Goal: Task Accomplishment & Management: Complete application form

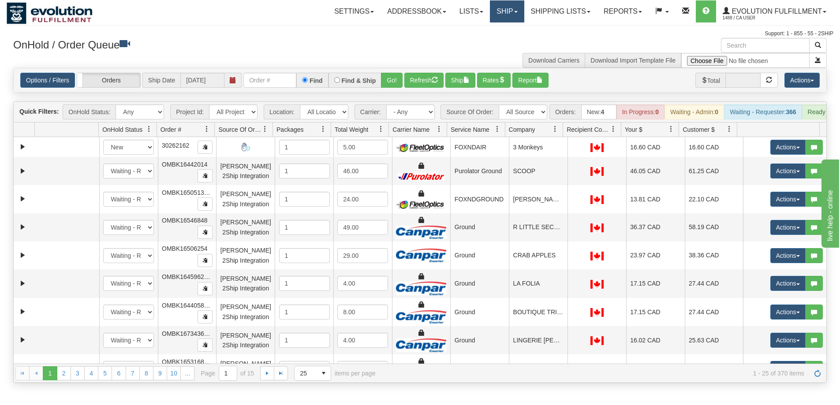
click at [504, 11] on link "Ship" at bounding box center [507, 11] width 34 height 22
click at [477, 30] on span "Ship Screen" at bounding box center [470, 30] width 34 height 7
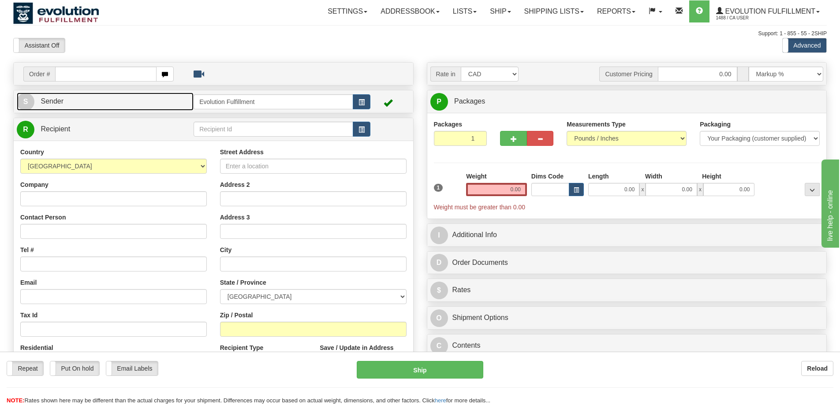
click at [24, 103] on span "S" at bounding box center [26, 102] width 18 height 18
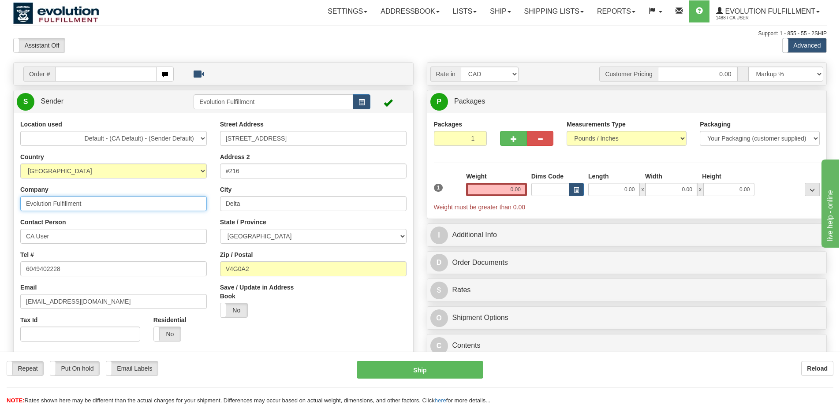
click at [97, 205] on input "Evolution Fulfillment" at bounding box center [113, 203] width 187 height 15
type input "MONS ROYALE"
click at [48, 235] on input "CA User" at bounding box center [113, 236] width 187 height 15
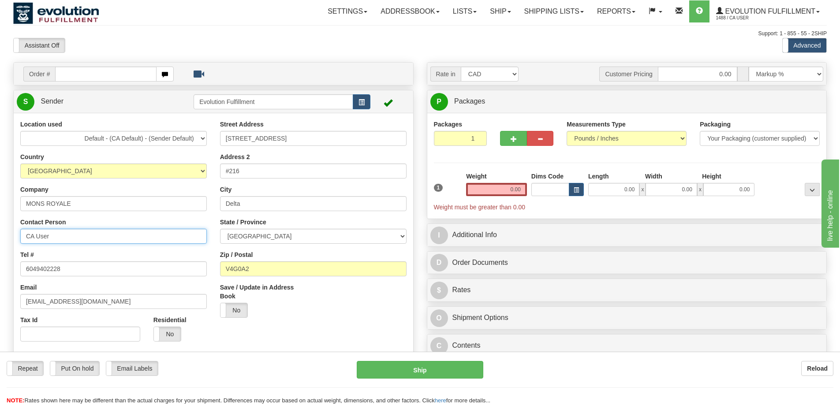
click at [48, 235] on input "CA User" at bounding box center [113, 236] width 187 height 15
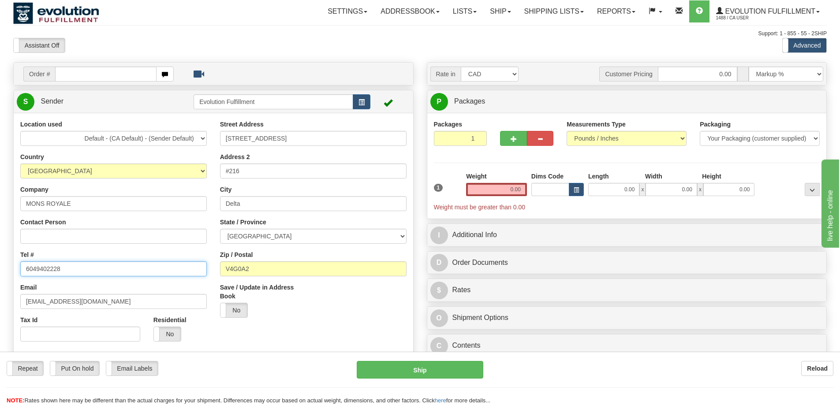
click at [56, 270] on input "6049402228" at bounding box center [113, 269] width 187 height 15
type input "0000000000"
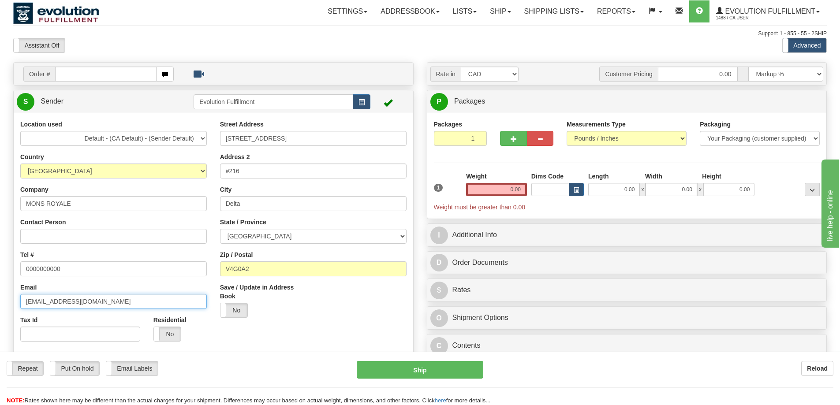
drag, startPoint x: 57, startPoint y: 302, endPoint x: 0, endPoint y: 292, distance: 57.9
click at [0, 292] on div "Toggle navigation Settings Shipping Preferences Fields Preferences New" at bounding box center [420, 389] width 840 height 779
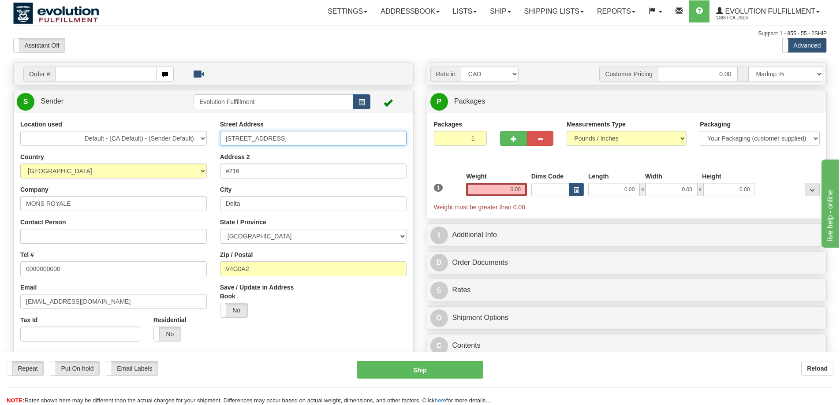
click at [259, 145] on input "[STREET_ADDRESS]" at bounding box center [313, 138] width 187 height 15
paste input "[STREET_ADDRESS]"
drag, startPoint x: 280, startPoint y: 135, endPoint x: 357, endPoint y: 137, distance: 77.7
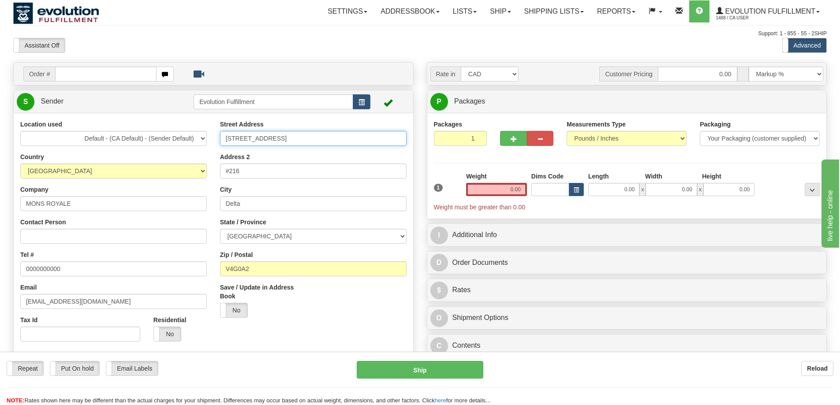
click at [357, 137] on input "[STREET_ADDRESS]" at bounding box center [313, 138] width 187 height 15
type input "[STREET_ADDRESS],"
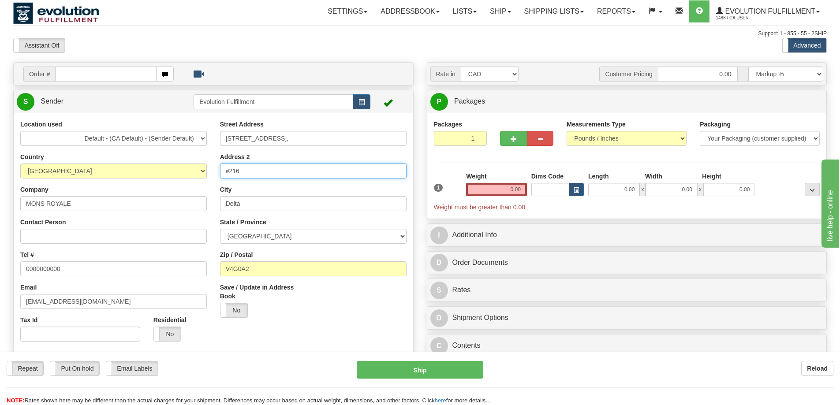
click at [280, 170] on input "#216" at bounding box center [313, 171] width 187 height 15
paste input "Suite 187"
type input "Suite 187"
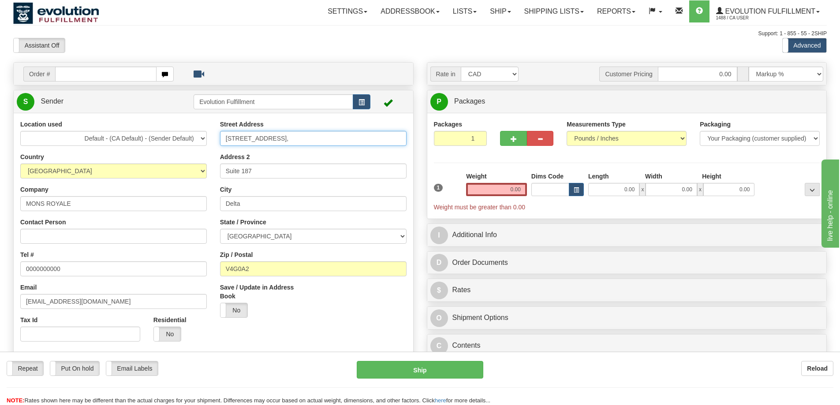
click at [307, 139] on input "[STREET_ADDRESS]," at bounding box center [313, 138] width 187 height 15
type input "[STREET_ADDRESS]"
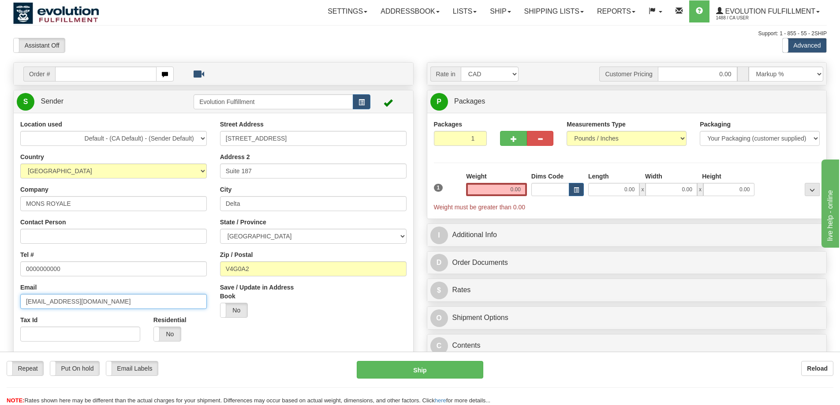
click at [56, 304] on input "[EMAIL_ADDRESS][DOMAIN_NAME]" at bounding box center [113, 301] width 187 height 15
paste input "monsroyale.cad"
drag, startPoint x: 130, startPoint y: 301, endPoint x: 84, endPoint y: 307, distance: 45.9
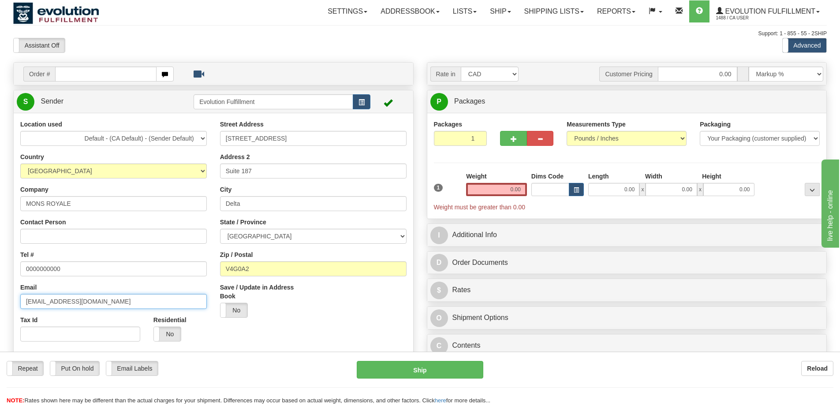
click at [0, 305] on div "Toggle navigation Settings Shipping Preferences Fields Preferences New" at bounding box center [420, 389] width 840 height 779
type input "[EMAIL_ADDRESS][DOMAIN_NAME]"
click at [162, 336] on label "No" at bounding box center [167, 334] width 27 height 14
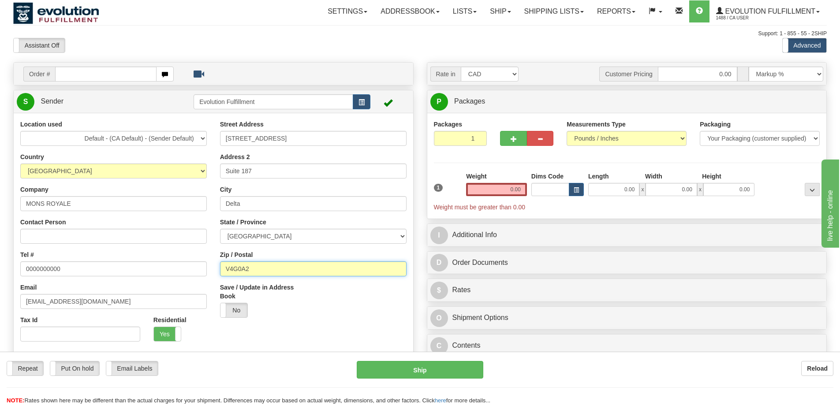
click at [250, 263] on input "V4G0A2" at bounding box center [313, 269] width 187 height 15
paste input "G1M 3R3"
type input "G1M 3R3"
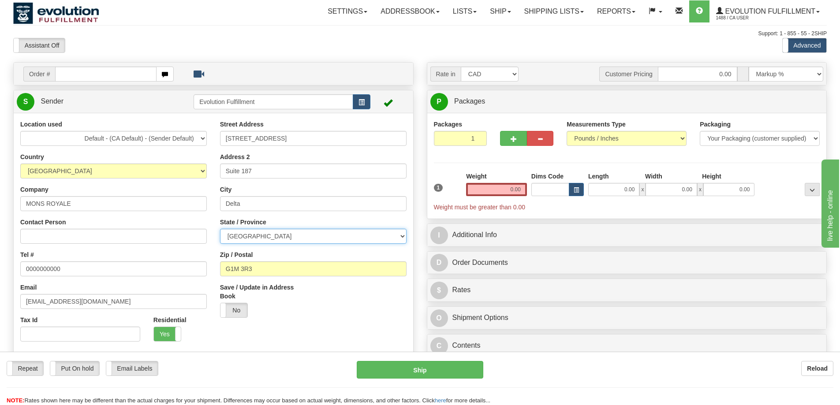
click at [267, 242] on select "[GEOGRAPHIC_DATA] [GEOGRAPHIC_DATA] [GEOGRAPHIC_DATA] [GEOGRAPHIC_DATA] [GEOGRA…" at bounding box center [313, 236] width 187 height 15
select select "QC"
click at [270, 236] on select "[GEOGRAPHIC_DATA] [GEOGRAPHIC_DATA] [GEOGRAPHIC_DATA] [GEOGRAPHIC_DATA] [GEOGRA…" at bounding box center [313, 236] width 187 height 15
click at [273, 199] on input "Delta" at bounding box center [313, 203] width 187 height 15
type input "D"
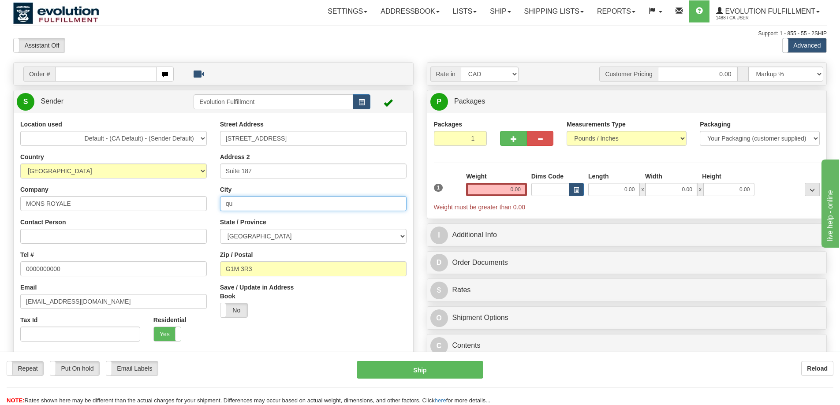
type input "q"
type input "[GEOGRAPHIC_DATA]"
click at [263, 216] on div "Street Address [STREET_ADDRESS] Address 2 Suite 187 City [GEOGRAPHIC_DATA] Stat…" at bounding box center [314, 222] width 200 height 205
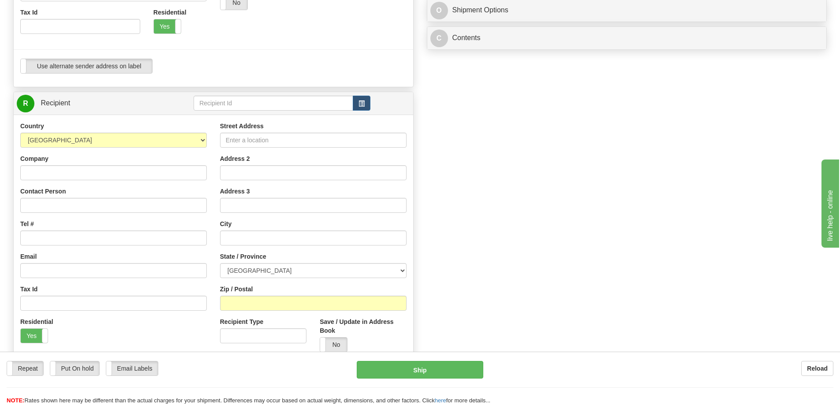
scroll to position [309, 0]
click at [123, 174] on input "Company" at bounding box center [113, 172] width 187 height 15
type input "MONS ROYALE"
type input "[PERSON_NAME]"
type input "6"
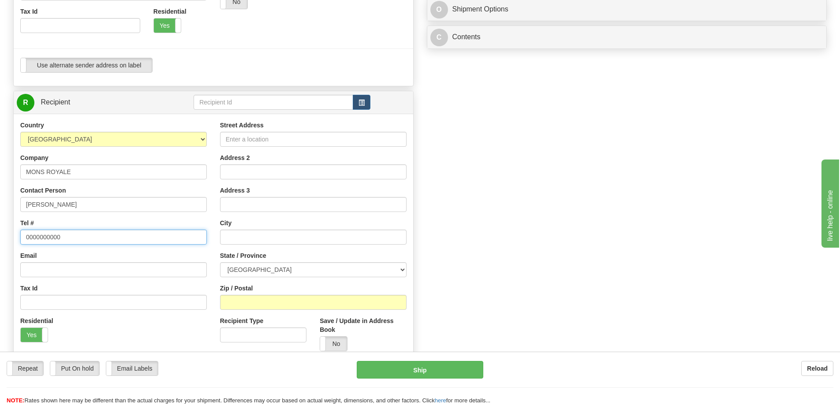
drag, startPoint x: 104, startPoint y: 240, endPoint x: 0, endPoint y: 239, distance: 103.7
click at [0, 239] on div "Toggle navigation Settings Shipping Preferences Fields Preferences New" at bounding box center [420, 80] width 840 height 779
paste input "[PHONE_NUMBER]"
type input "[PHONE_NUMBER]"
click at [139, 261] on div "Email" at bounding box center [113, 264] width 187 height 26
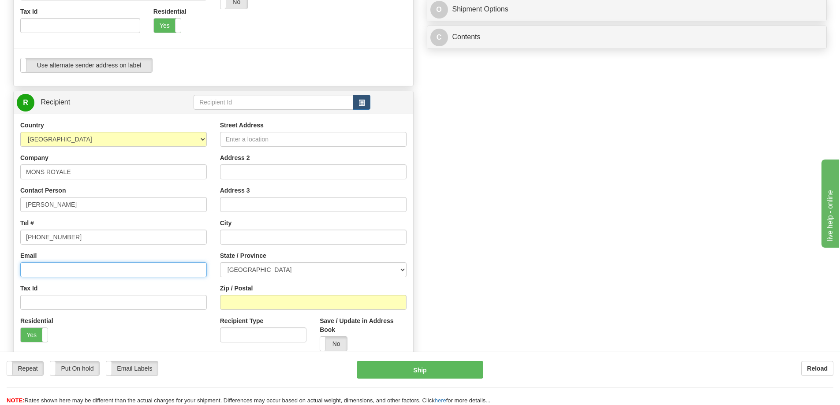
click at [99, 270] on input "Email" at bounding box center [113, 269] width 187 height 15
paste input "[PERSON_NAME] <[PERSON_NAME][EMAIL_ADDRESS][PERSON_NAME][DOMAIN_NAME]>"
type input "[PERSON_NAME][EMAIL_ADDRESS][PERSON_NAME][DOMAIN_NAME]"
click at [264, 142] on input "Street Address" at bounding box center [313, 139] width 187 height 15
click at [230, 139] on input "Street Address" at bounding box center [313, 139] width 187 height 15
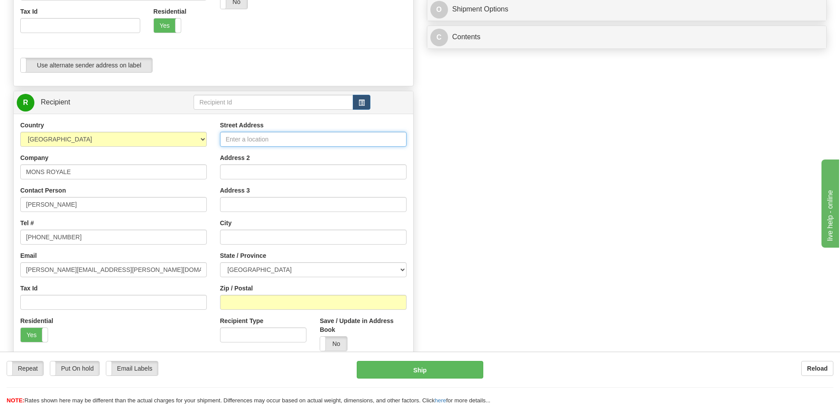
paste input "[STREET_ADDRESS]"
type input "[STREET_ADDRESS]"
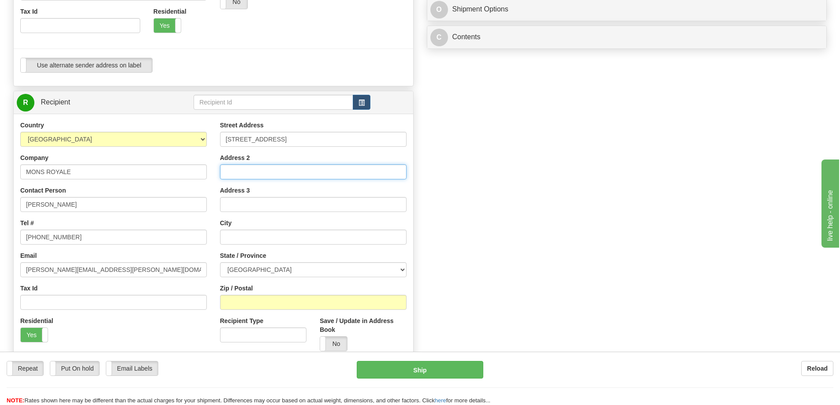
click at [240, 171] on input "Address 2" at bounding box center [313, 172] width 187 height 15
type input "209"
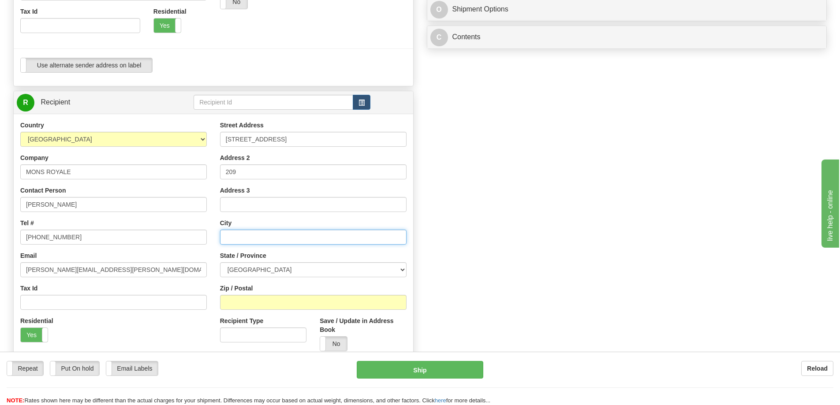
click at [240, 234] on input "text" at bounding box center [313, 237] width 187 height 15
type input "s"
type input "SQUAMISH"
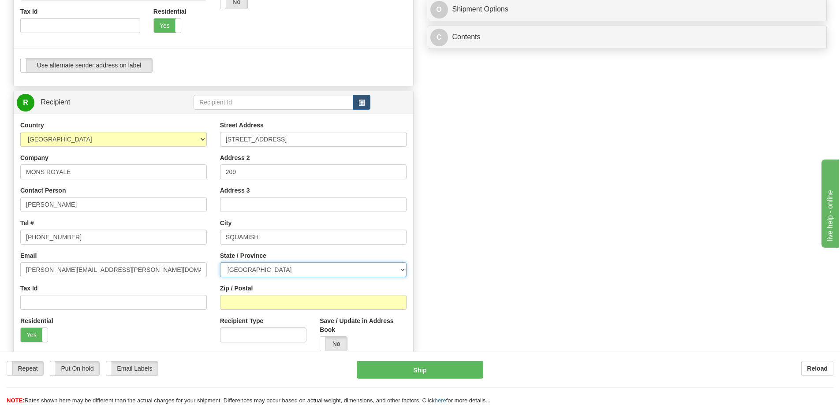
select select "BC"
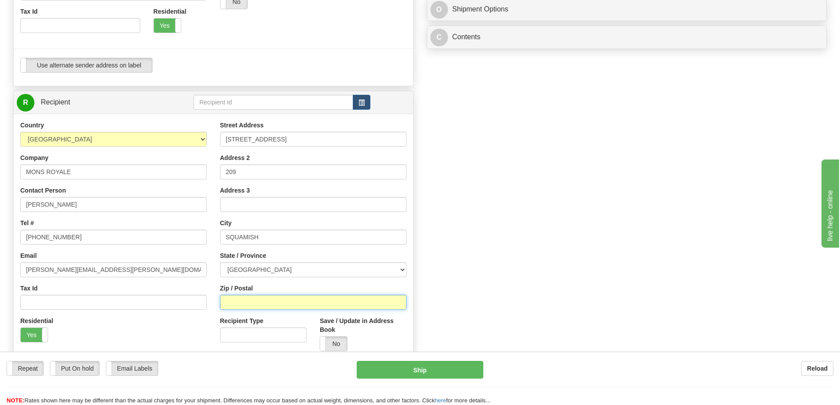
paste input "V8B 0Z5"
type input "V8B 0Z5"
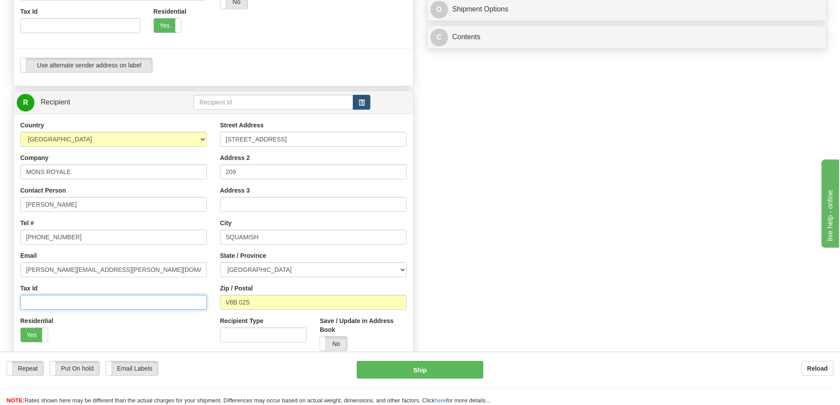
click at [206, 296] on input "Tax Id" at bounding box center [113, 302] width 187 height 15
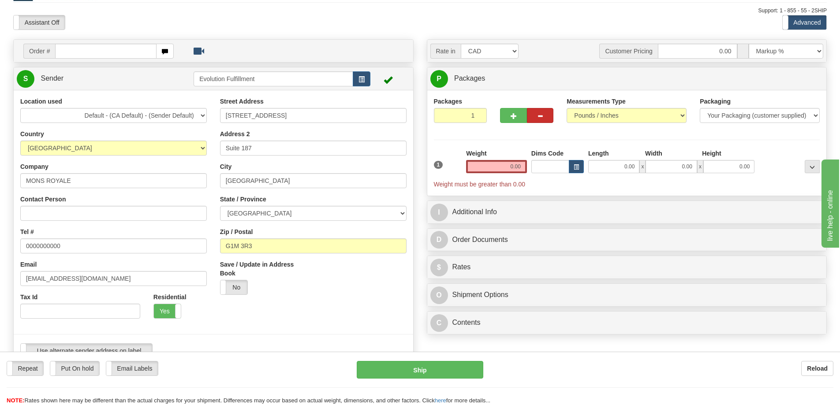
scroll to position [0, 0]
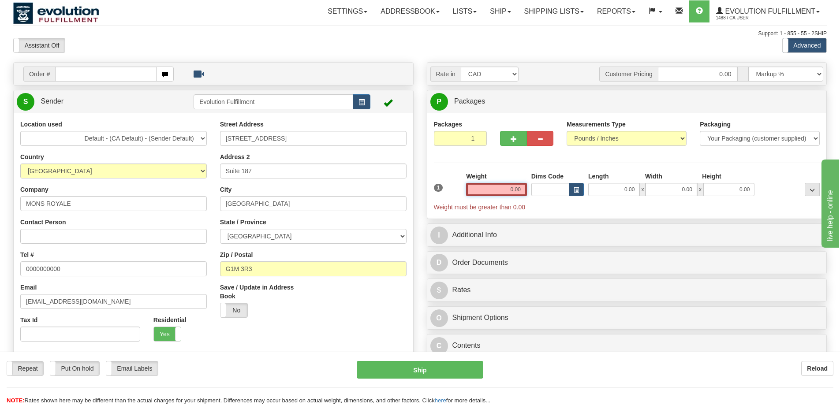
click at [506, 192] on input "0.00" at bounding box center [496, 189] width 61 height 13
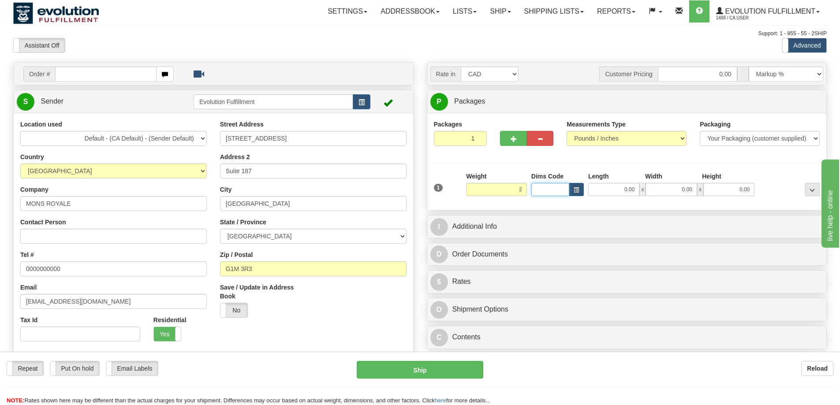
type input "2.00"
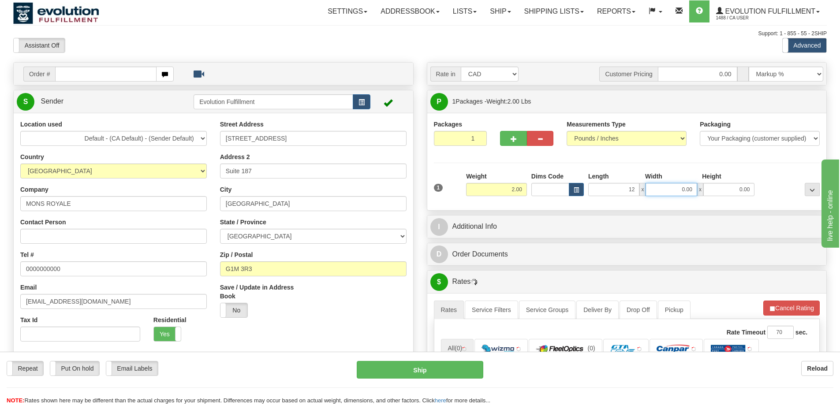
type input "12.00"
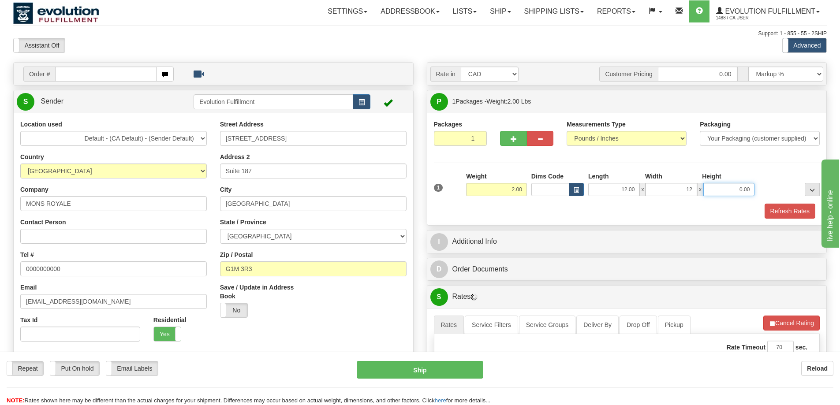
type input "12.00"
type input "2.00"
click at [420, 244] on div at bounding box center [213, 243] width 413 height 247
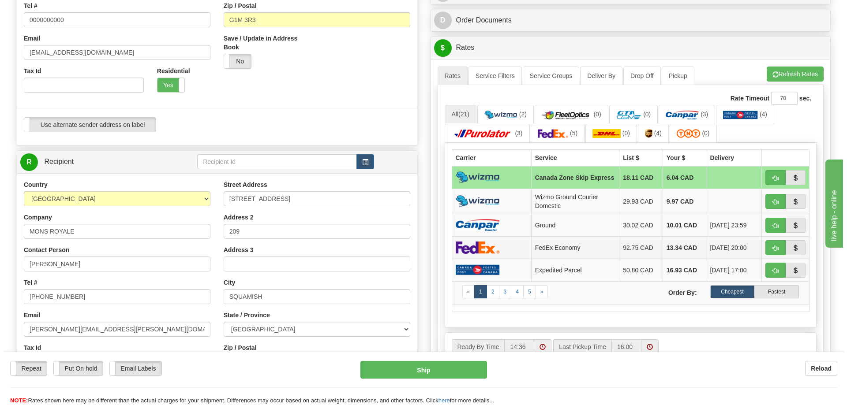
scroll to position [265, 0]
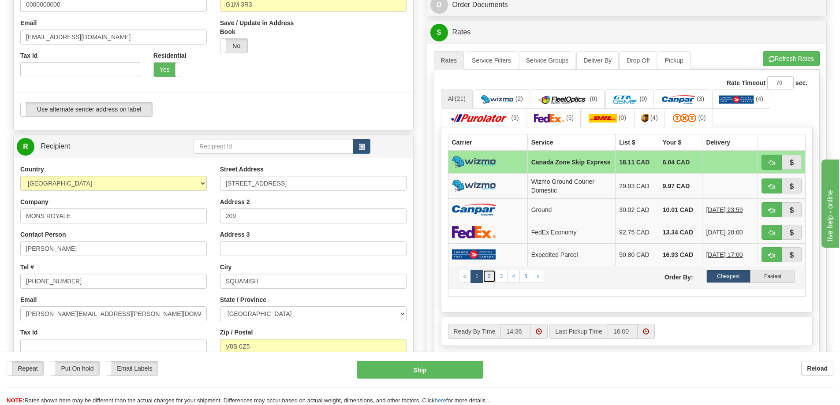
click at [486, 278] on link "2" at bounding box center [489, 276] width 13 height 13
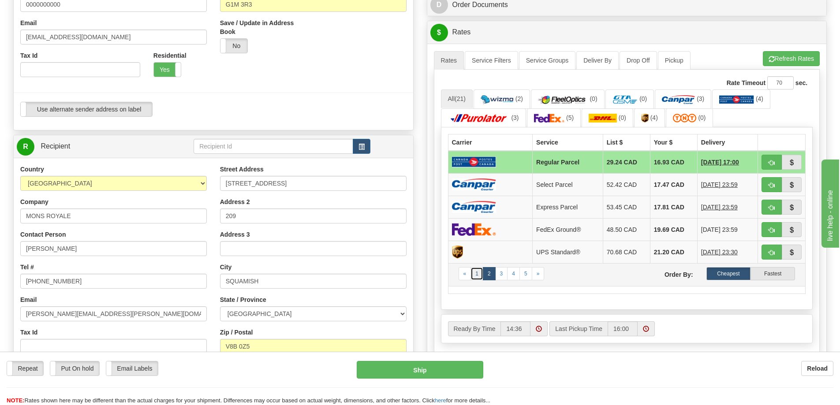
click at [479, 275] on link "1" at bounding box center [477, 273] width 13 height 13
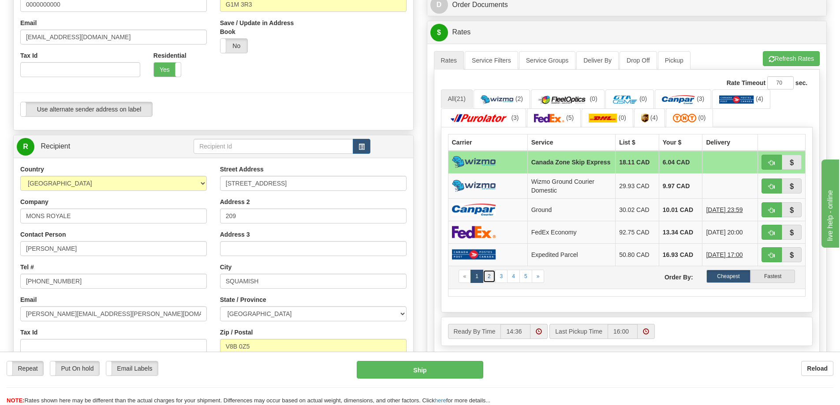
click at [494, 278] on link "2" at bounding box center [489, 276] width 13 height 13
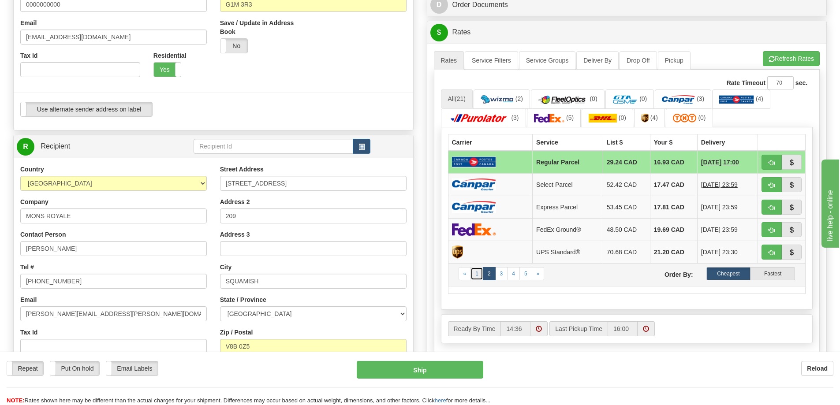
click at [478, 277] on link "1" at bounding box center [477, 273] width 13 height 13
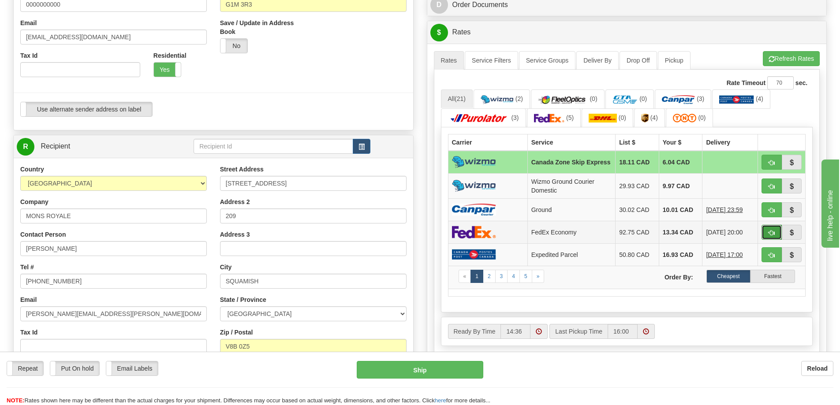
click at [777, 236] on button "button" at bounding box center [772, 232] width 20 height 15
type input "20"
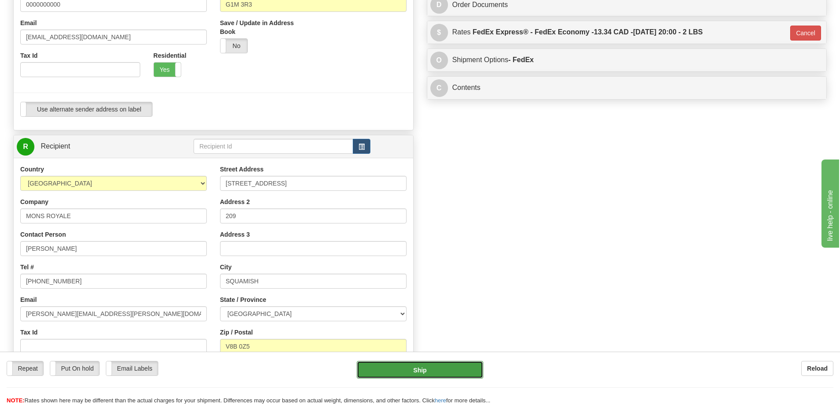
click at [427, 372] on button "Ship" at bounding box center [420, 370] width 127 height 18
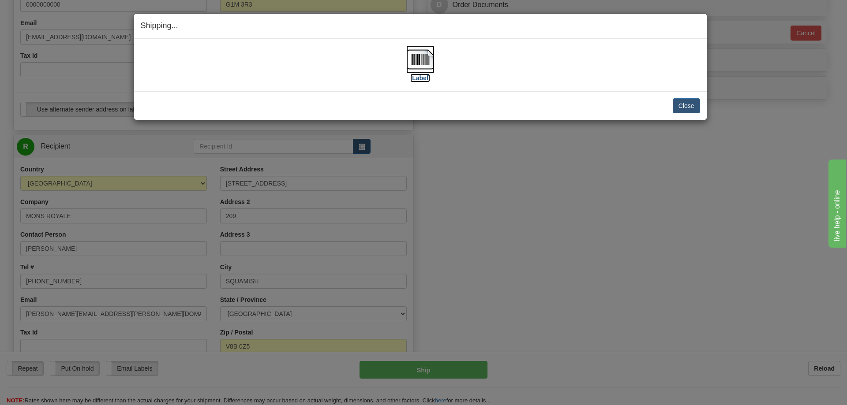
click at [411, 59] on img at bounding box center [420, 59] width 28 height 28
